Goal: Task Accomplishment & Management: Manage account settings

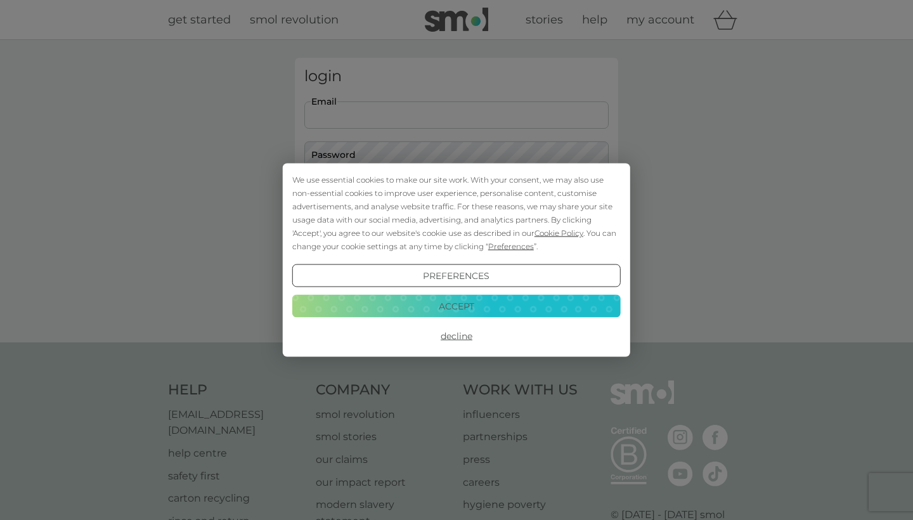
type input "[EMAIL_ADDRESS][DOMAIN_NAME]"
click at [451, 306] on button "Accept" at bounding box center [456, 305] width 328 height 23
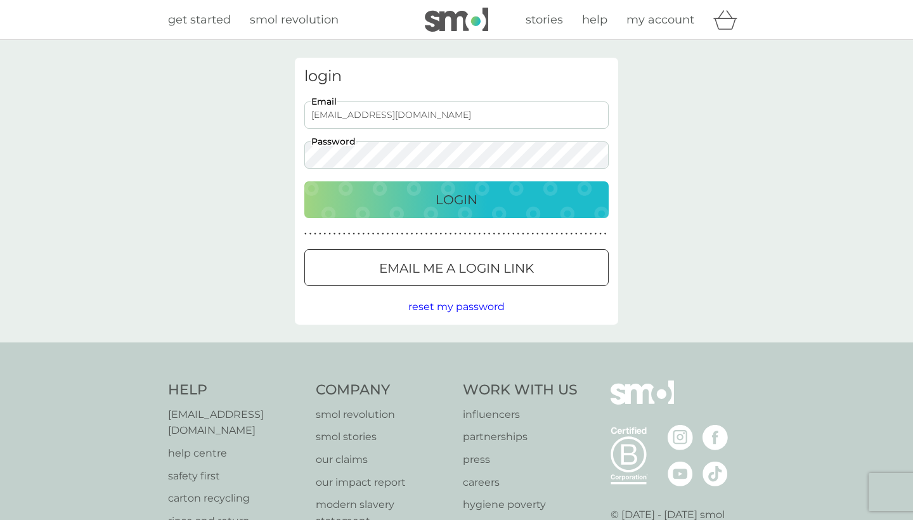
click at [466, 205] on p "Login" at bounding box center [456, 200] width 42 height 20
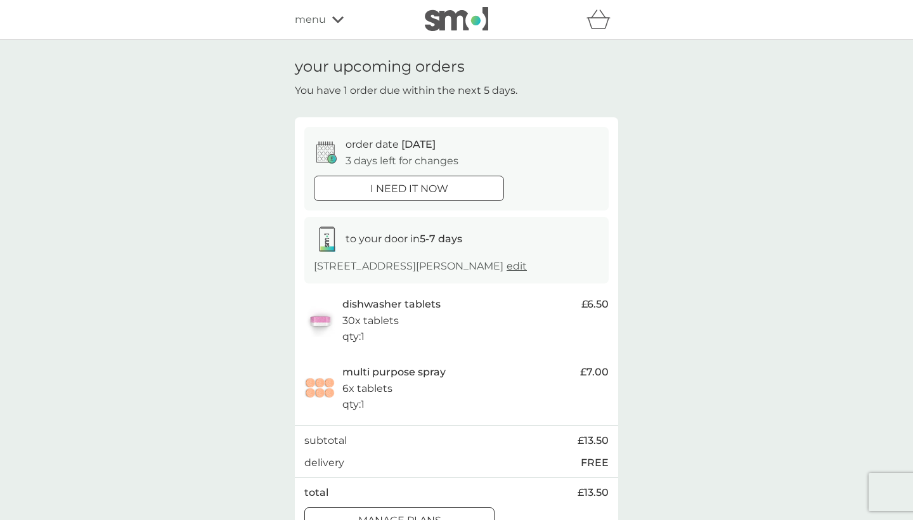
click at [337, 18] on icon at bounding box center [337, 20] width 11 height 8
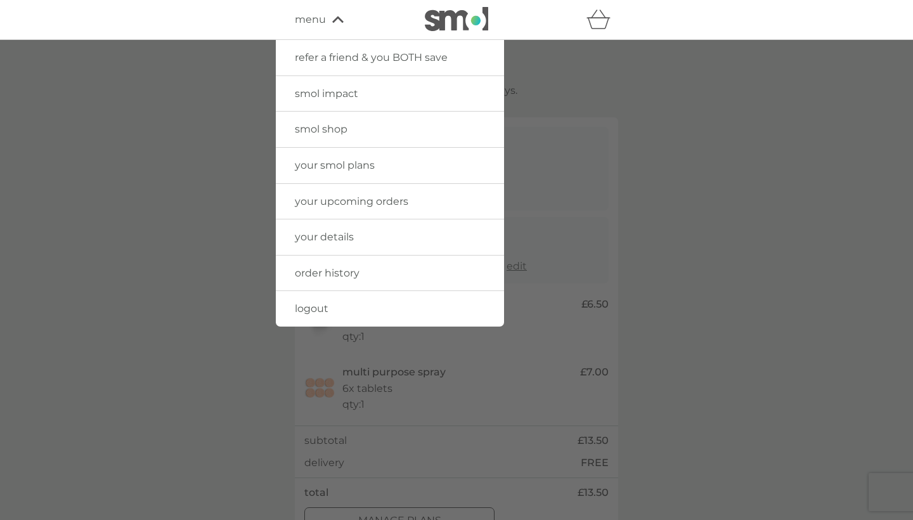
click at [340, 174] on link "your smol plans" at bounding box center [390, 165] width 228 height 35
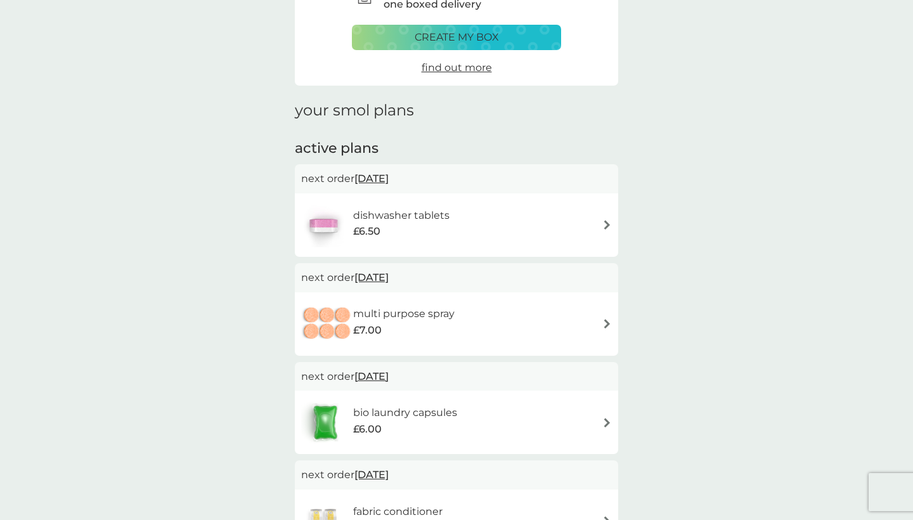
scroll to position [96, 0]
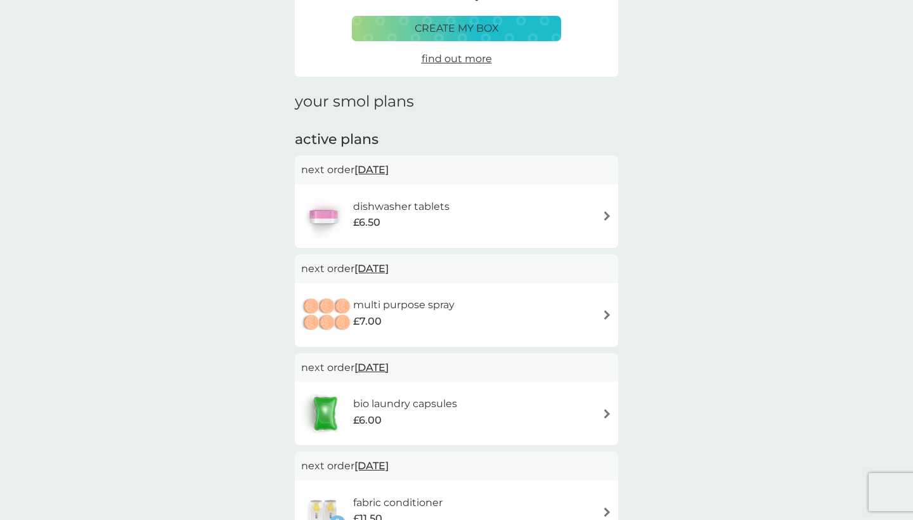
click at [385, 258] on span "[DATE]" at bounding box center [371, 268] width 34 height 25
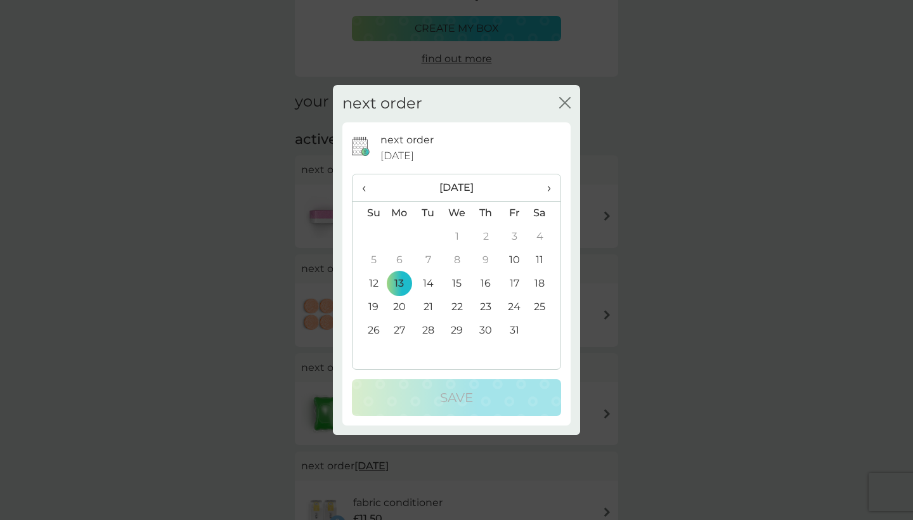
click at [567, 108] on icon "close" at bounding box center [564, 102] width 11 height 11
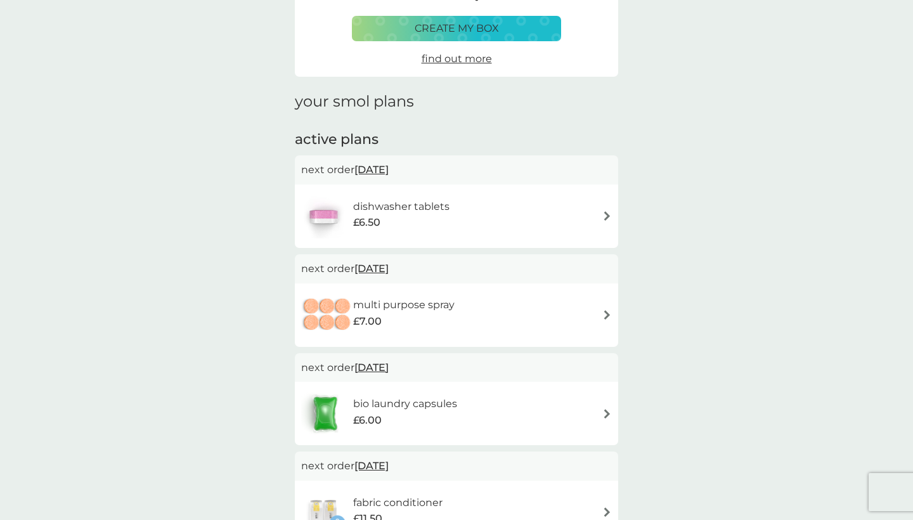
click at [607, 310] on img at bounding box center [607, 315] width 10 height 10
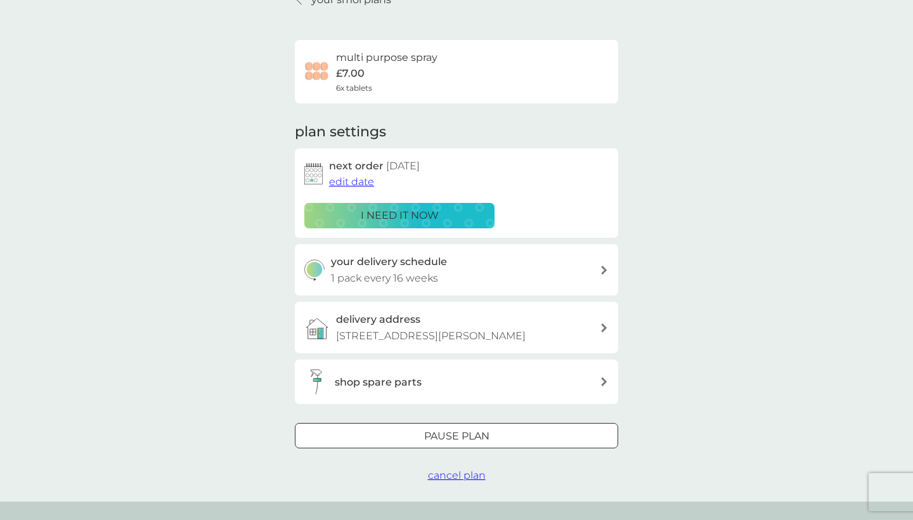
scroll to position [75, 0]
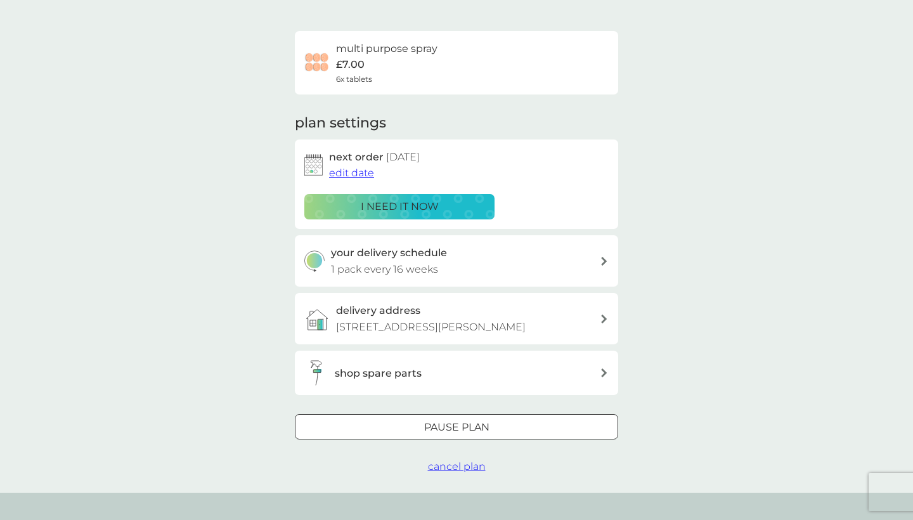
click at [344, 176] on span "edit date" at bounding box center [351, 173] width 45 height 12
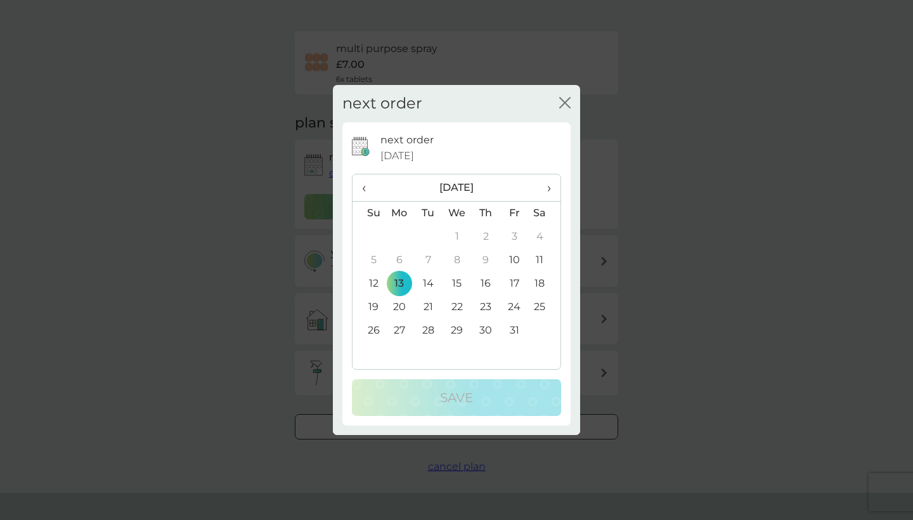
click at [567, 106] on icon "close" at bounding box center [567, 103] width 5 height 10
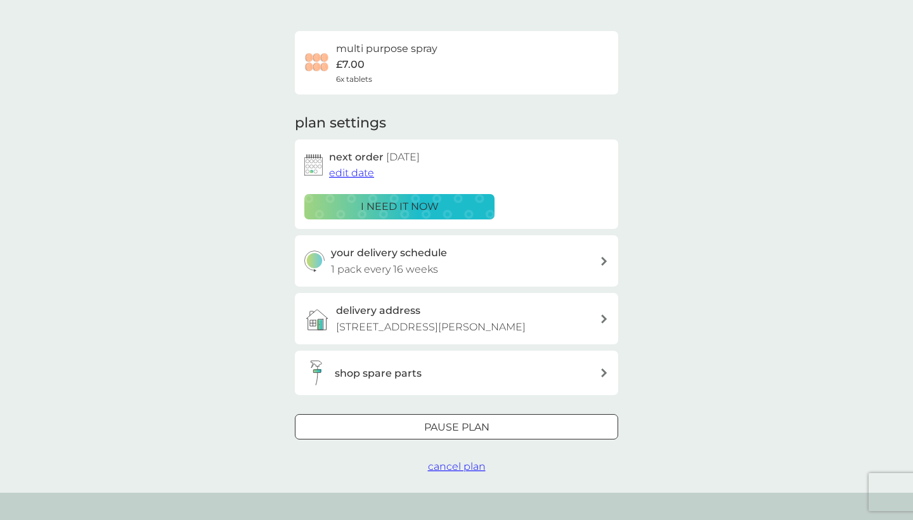
click at [357, 170] on span "edit date" at bounding box center [351, 173] width 45 height 12
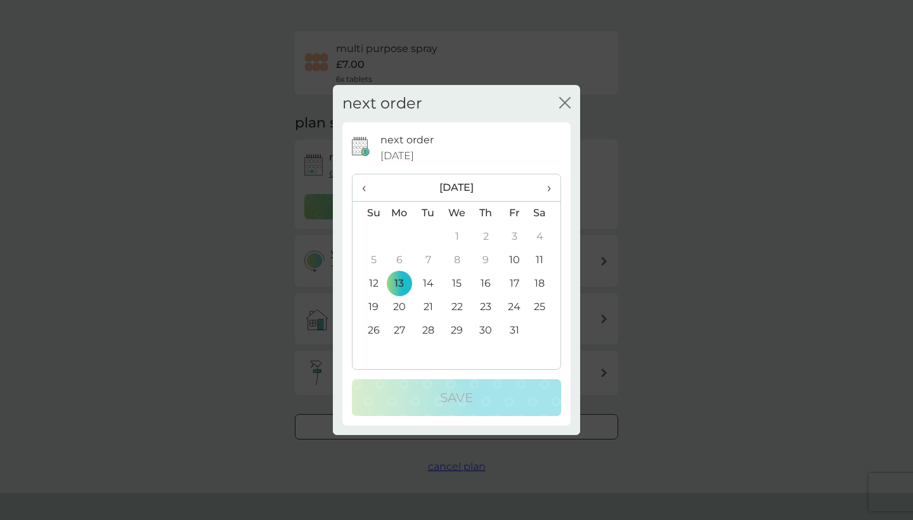
click at [548, 188] on span "›" at bounding box center [544, 187] width 13 height 27
click at [397, 260] on td "2" at bounding box center [399, 259] width 29 height 23
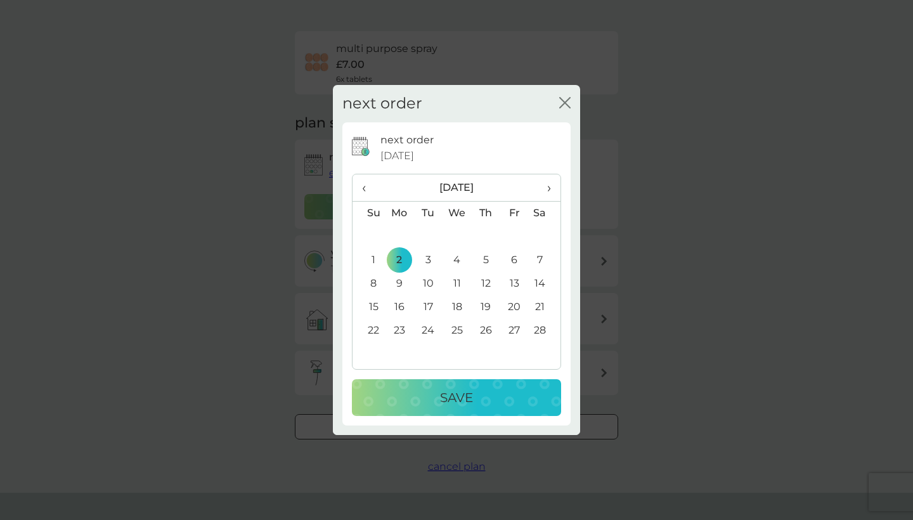
click at [456, 397] on p "Save" at bounding box center [456, 397] width 33 height 20
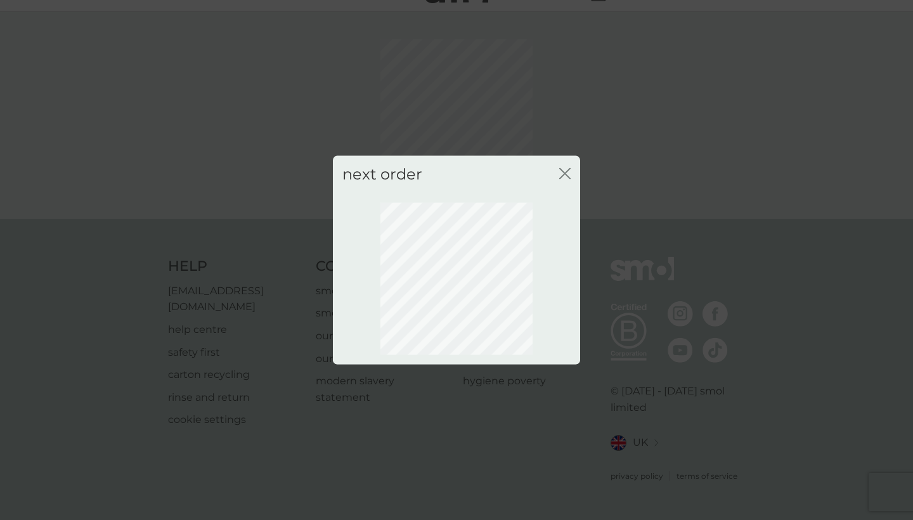
scroll to position [11, 0]
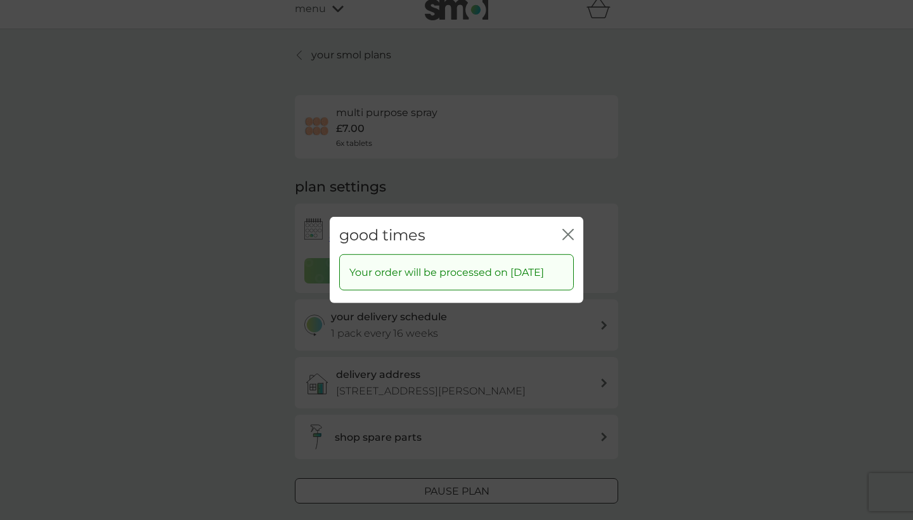
click at [569, 229] on icon "close" at bounding box center [567, 234] width 11 height 11
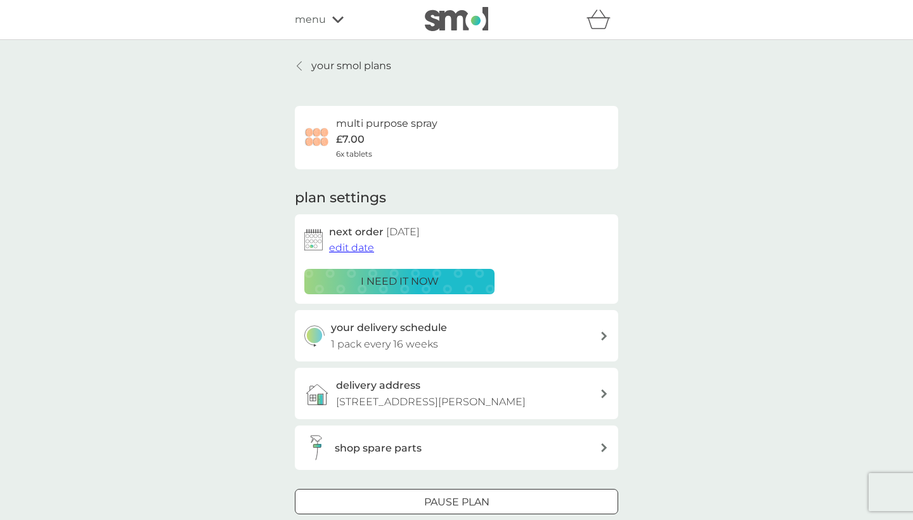
scroll to position [0, 0]
click at [338, 24] on div "menu" at bounding box center [349, 19] width 108 height 16
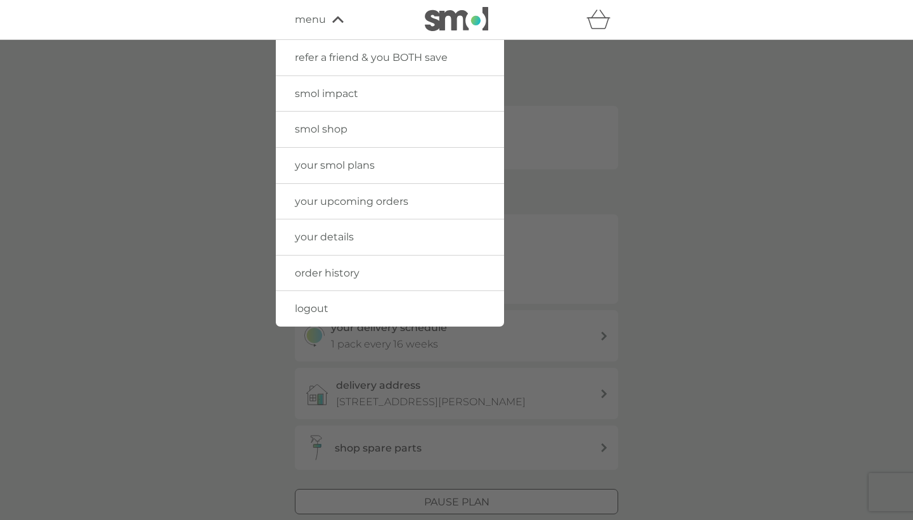
click at [343, 203] on span "your upcoming orders" at bounding box center [351, 201] width 113 height 12
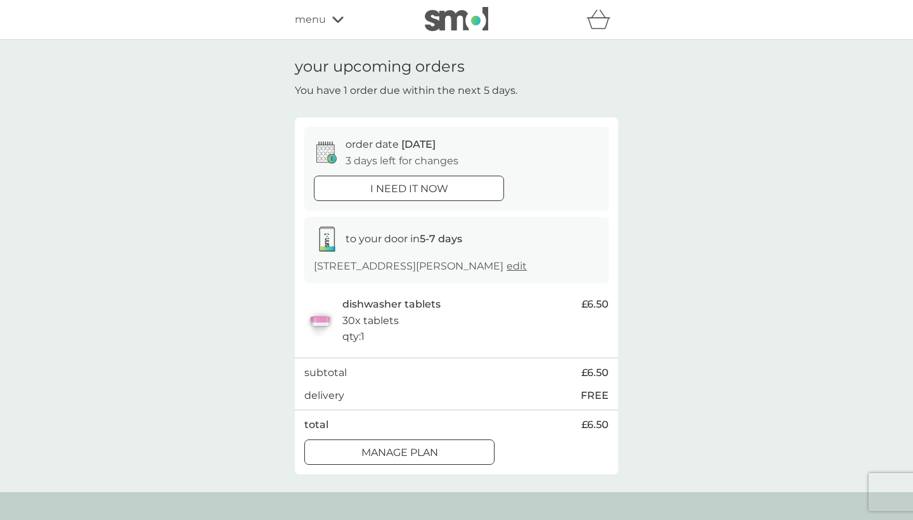
click at [324, 22] on span "menu" at bounding box center [310, 19] width 31 height 16
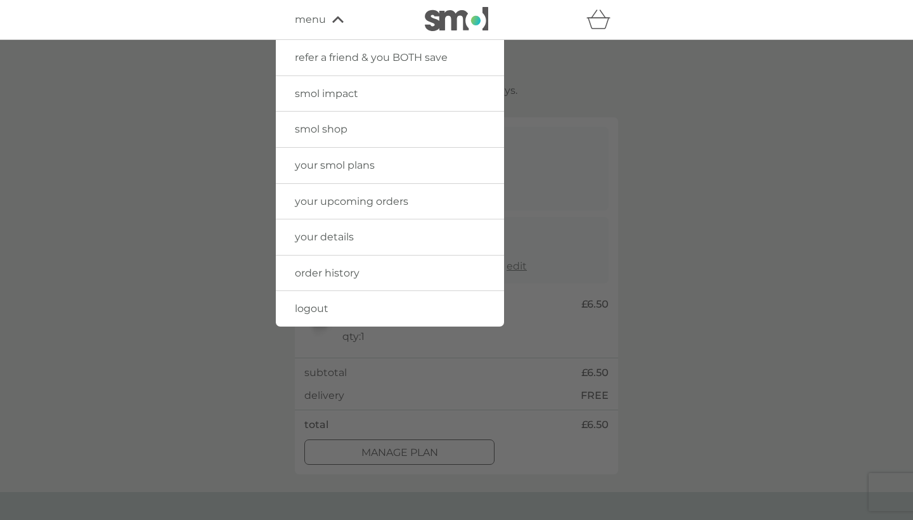
click at [335, 168] on span "your smol plans" at bounding box center [335, 165] width 80 height 12
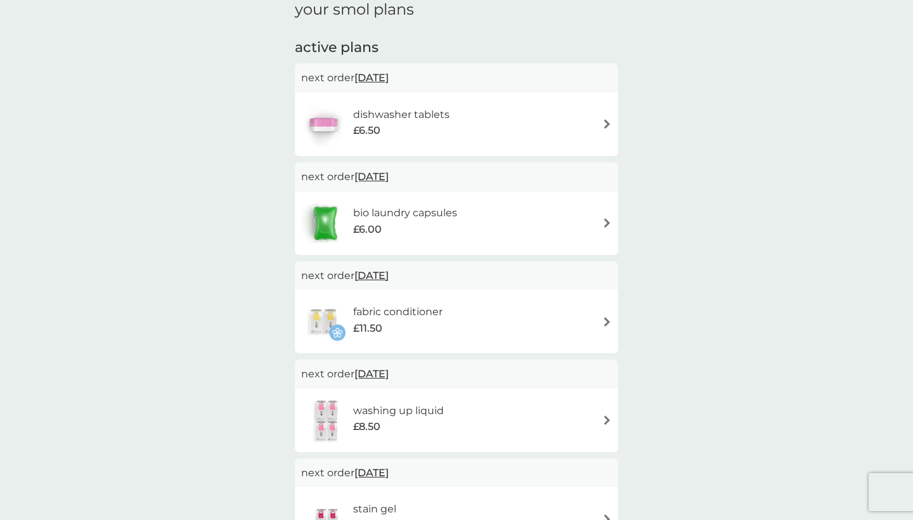
scroll to position [192, 0]
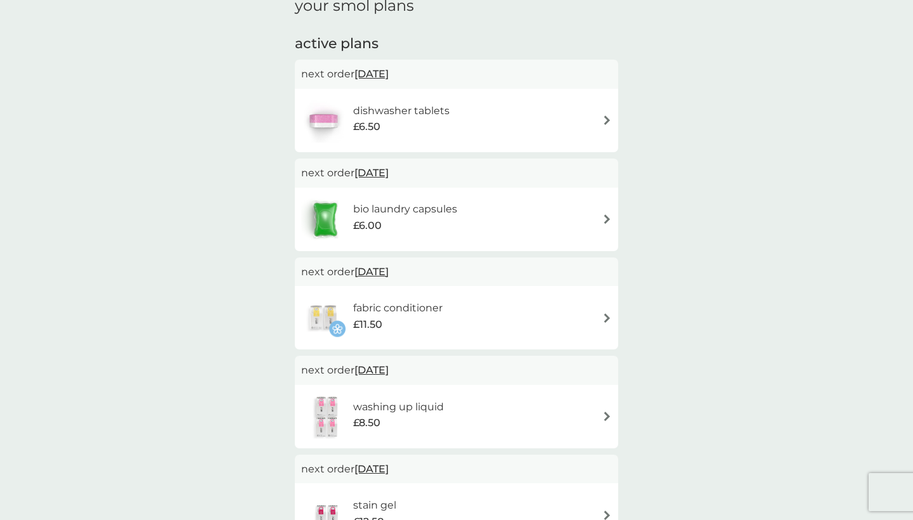
click at [390, 408] on h6 "washing up liquid" at bounding box center [398, 407] width 91 height 16
